Goal: Use online tool/utility: Utilize a website feature to perform a specific function

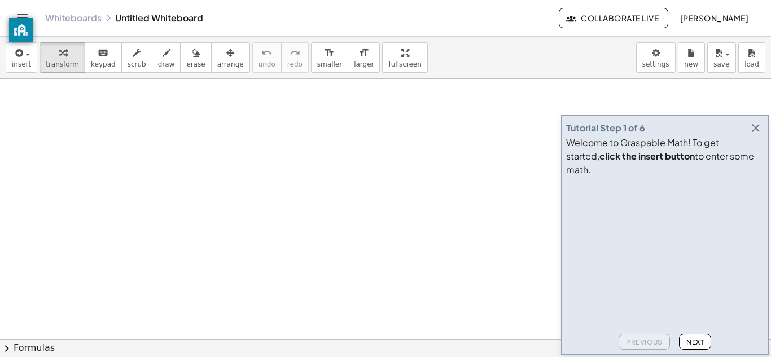
click at [762, 135] on icon "button" at bounding box center [756, 128] width 14 height 14
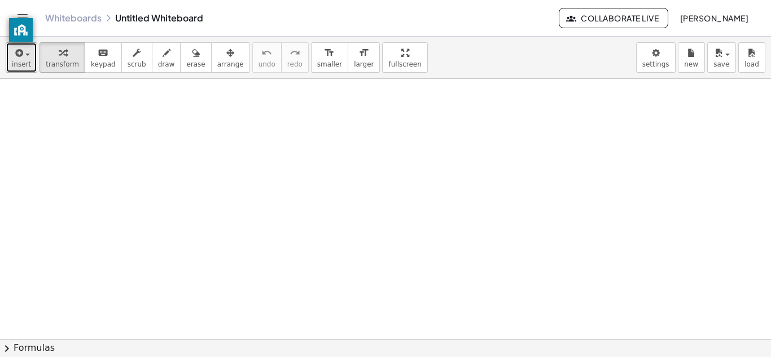
click at [7, 62] on button "insert" at bounding box center [22, 57] width 32 height 30
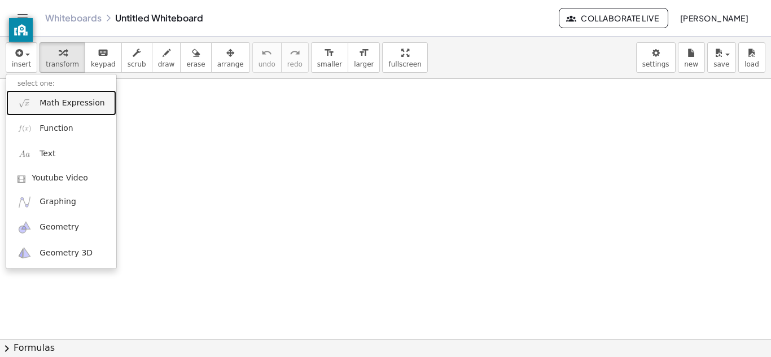
click at [76, 104] on span "Math Expression" at bounding box center [72, 103] width 65 height 11
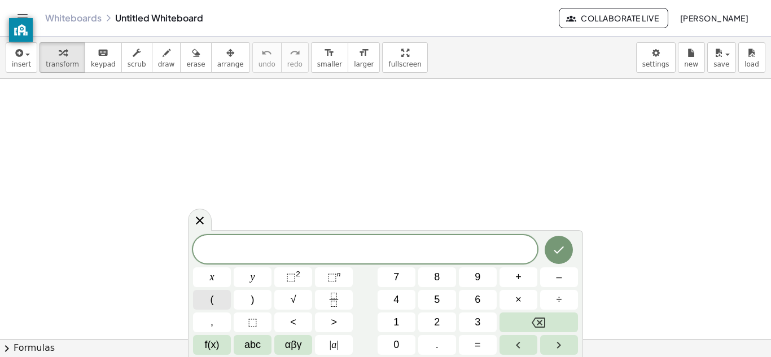
click at [211, 298] on span "(" at bounding box center [212, 299] width 3 height 15
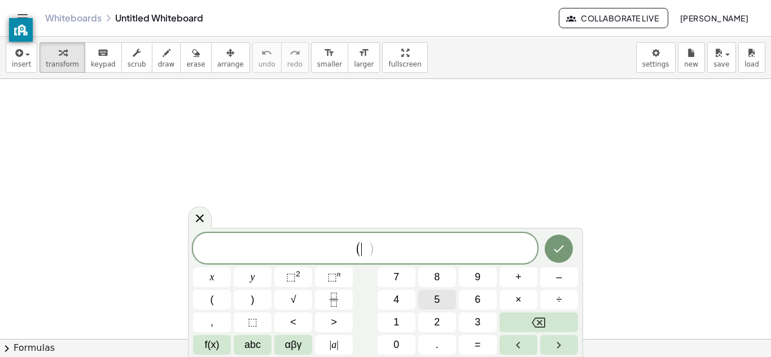
click at [434, 301] on button "5" at bounding box center [437, 300] width 38 height 20
click at [213, 278] on span "x" at bounding box center [212, 277] width 5 height 15
click at [470, 300] on button "6" at bounding box center [478, 300] width 38 height 20
click at [246, 301] on button ")" at bounding box center [253, 300] width 38 height 20
click at [219, 280] on button "x" at bounding box center [212, 278] width 38 height 20
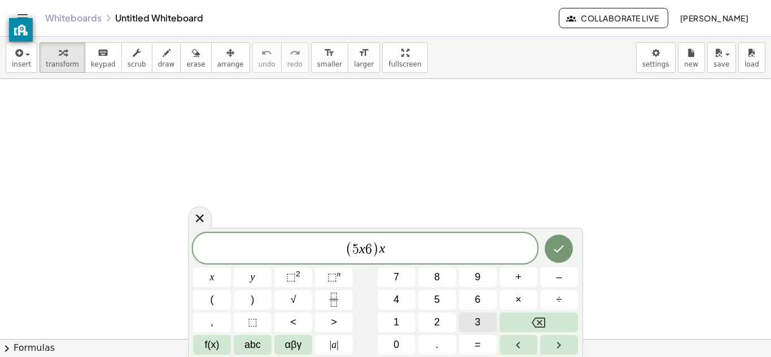
click at [487, 319] on button "3" at bounding box center [478, 323] width 38 height 20
click at [381, 249] on span "( 5 x 6 ) x ​ 3" at bounding box center [365, 249] width 344 height 19
click at [527, 304] on button "×" at bounding box center [519, 300] width 38 height 20
click at [361, 250] on span "6" at bounding box center [364, 250] width 7 height 14
click at [518, 307] on span "×" at bounding box center [518, 299] width 6 height 15
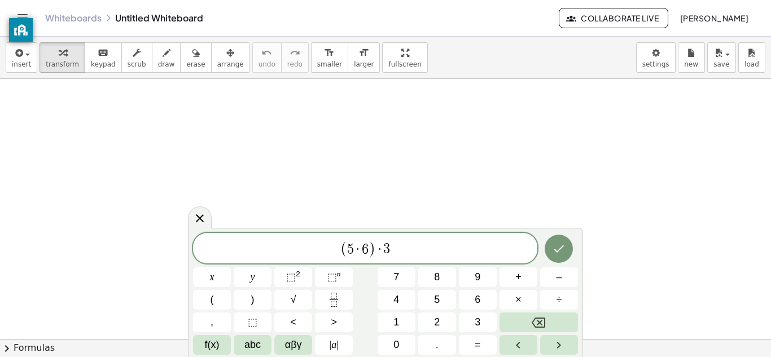
click at [426, 248] on span "( 5 · ​ 6 ) · 3" at bounding box center [365, 249] width 344 height 19
click at [561, 250] on icon "Done" at bounding box center [559, 249] width 14 height 14
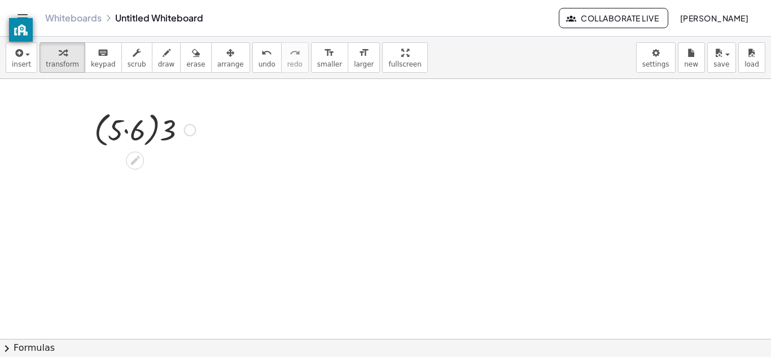
click at [118, 128] on div at bounding box center [145, 129] width 113 height 43
click at [133, 156] on icon at bounding box center [135, 161] width 12 height 12
